Goal: Navigation & Orientation: Understand site structure

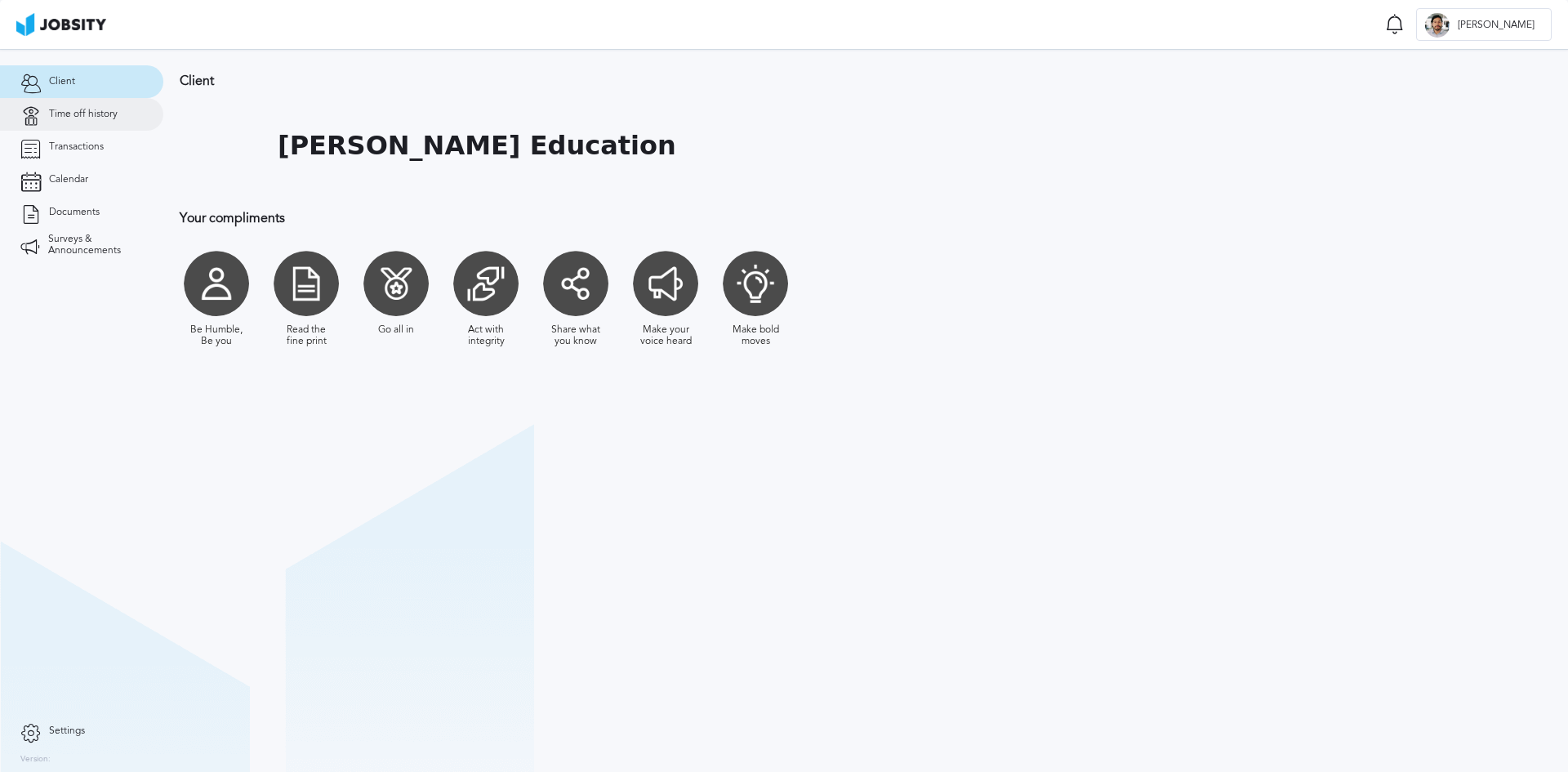
click at [83, 114] on span "Time off history" at bounding box center [83, 115] width 68 height 12
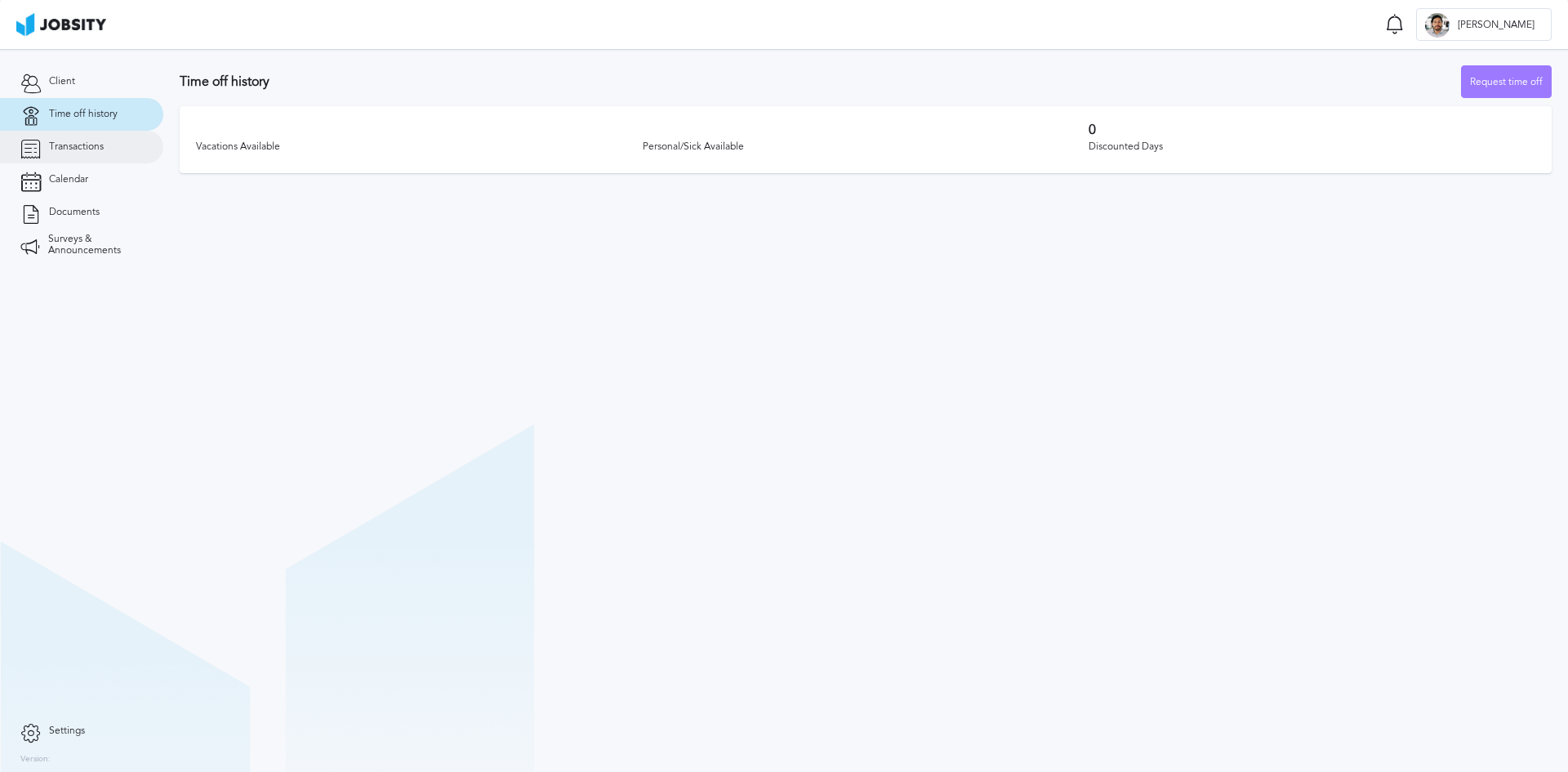
click at [103, 152] on span "Transactions" at bounding box center [76, 147] width 55 height 12
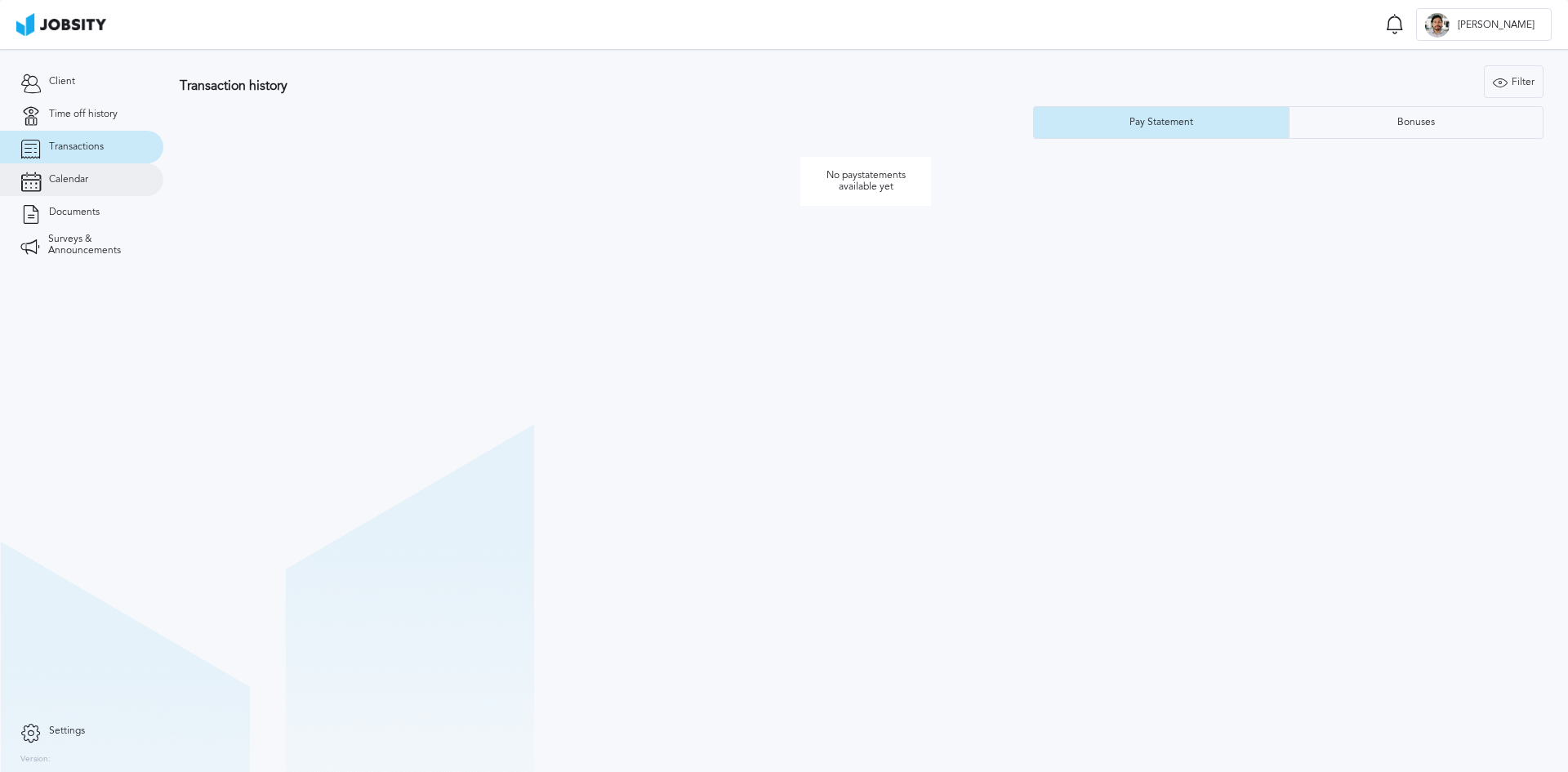
click at [102, 176] on link "Calendar" at bounding box center [82, 180] width 163 height 33
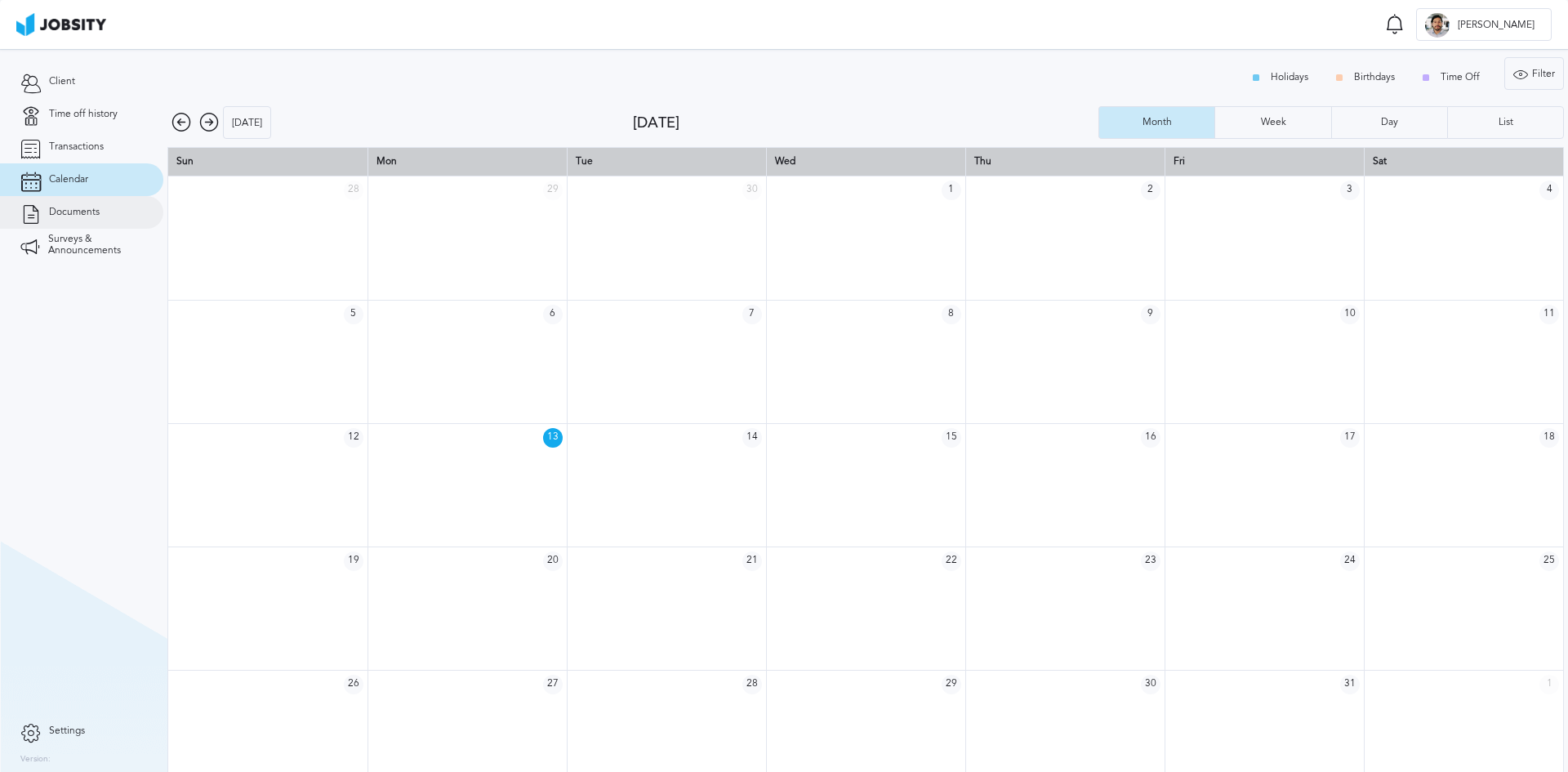
click at [100, 205] on link "Documents" at bounding box center [82, 212] width 163 height 33
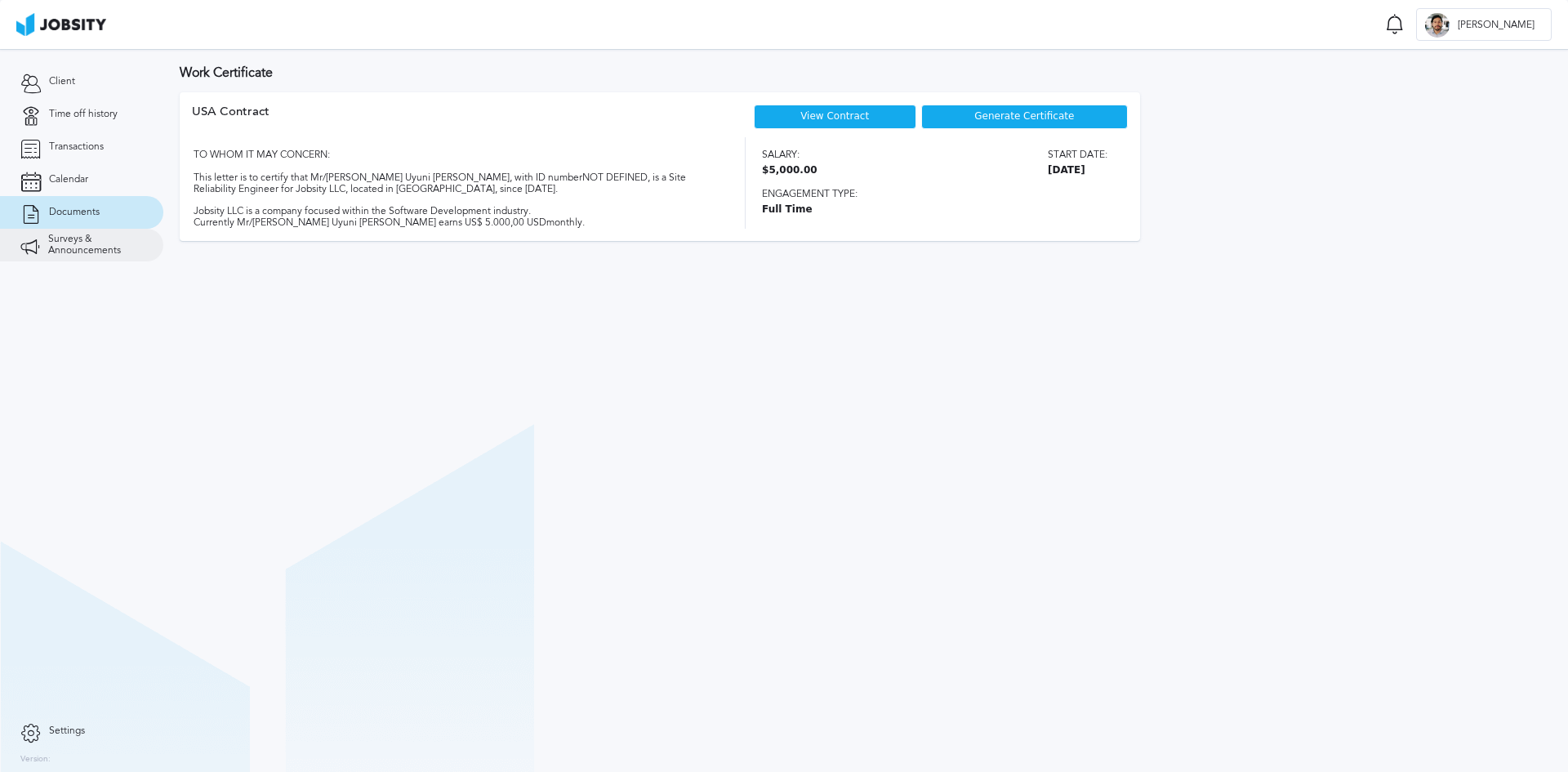
click at [112, 240] on span "Surveys & Announcements" at bounding box center [95, 244] width 94 height 23
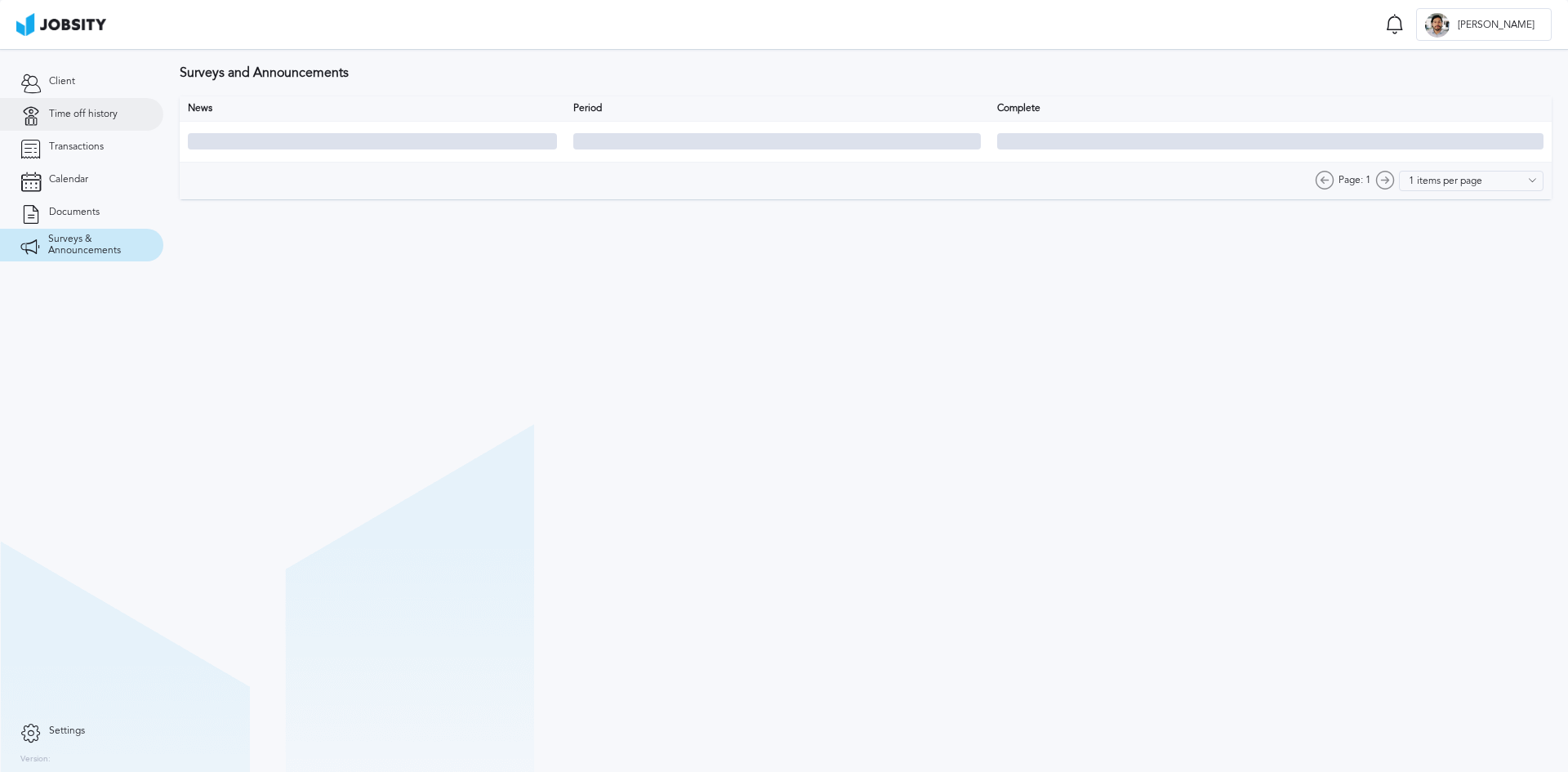
type input "10 items per page"
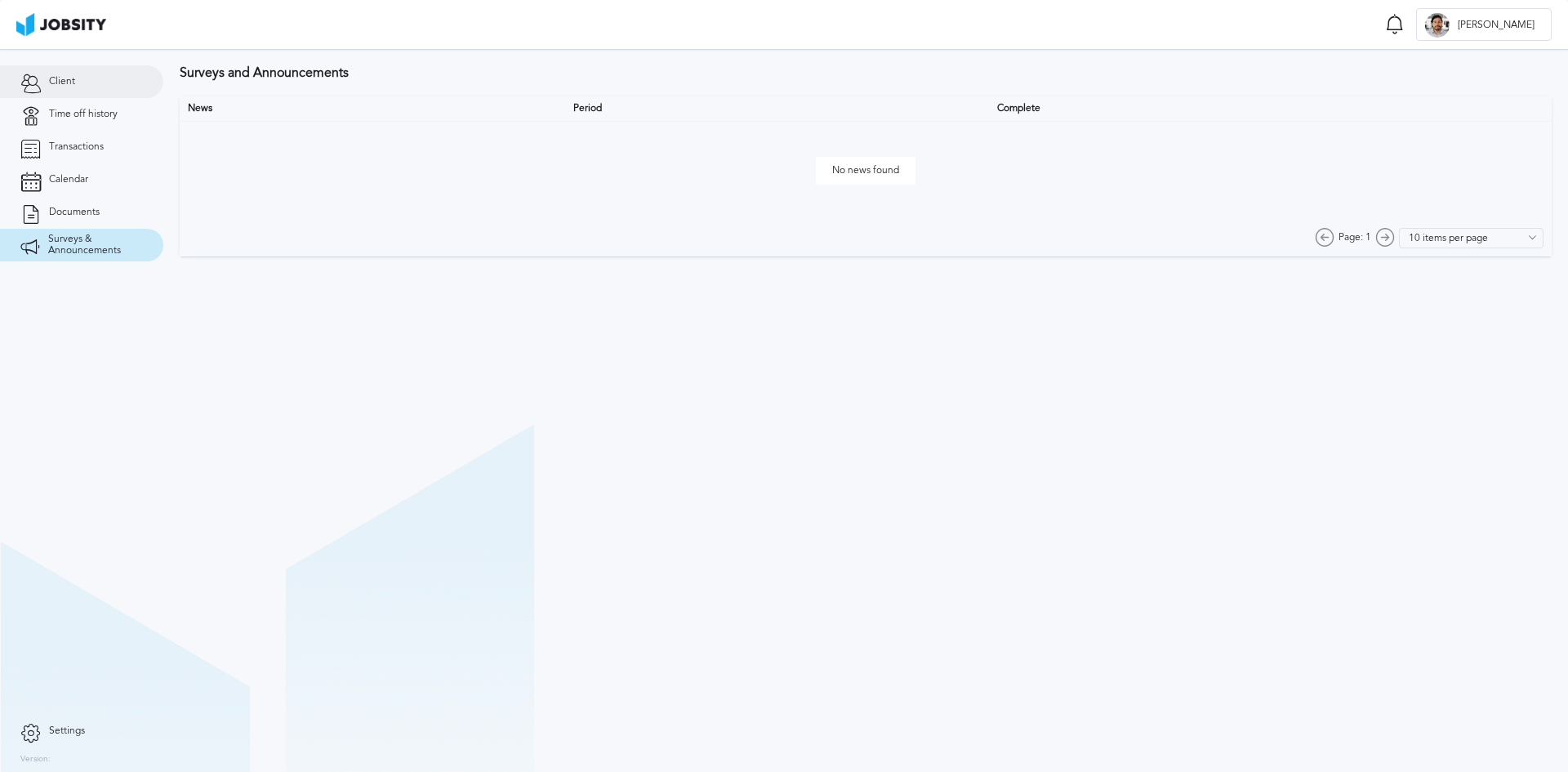
click at [88, 84] on link "Client" at bounding box center [82, 82] width 163 height 33
